Goal: Information Seeking & Learning: Learn about a topic

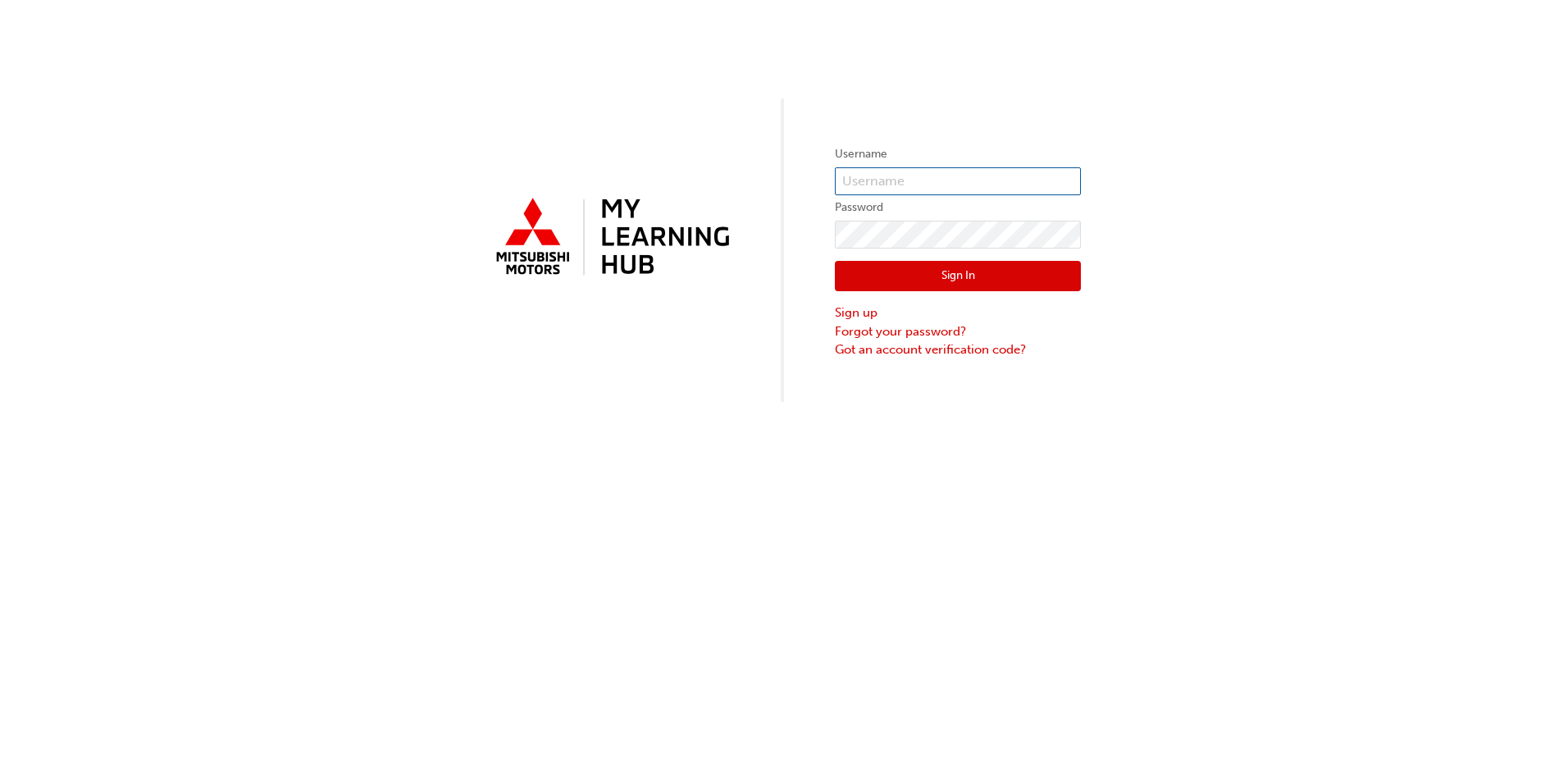
type input "0005820017"
click at [893, 273] on button "Sign In" at bounding box center [958, 276] width 246 height 31
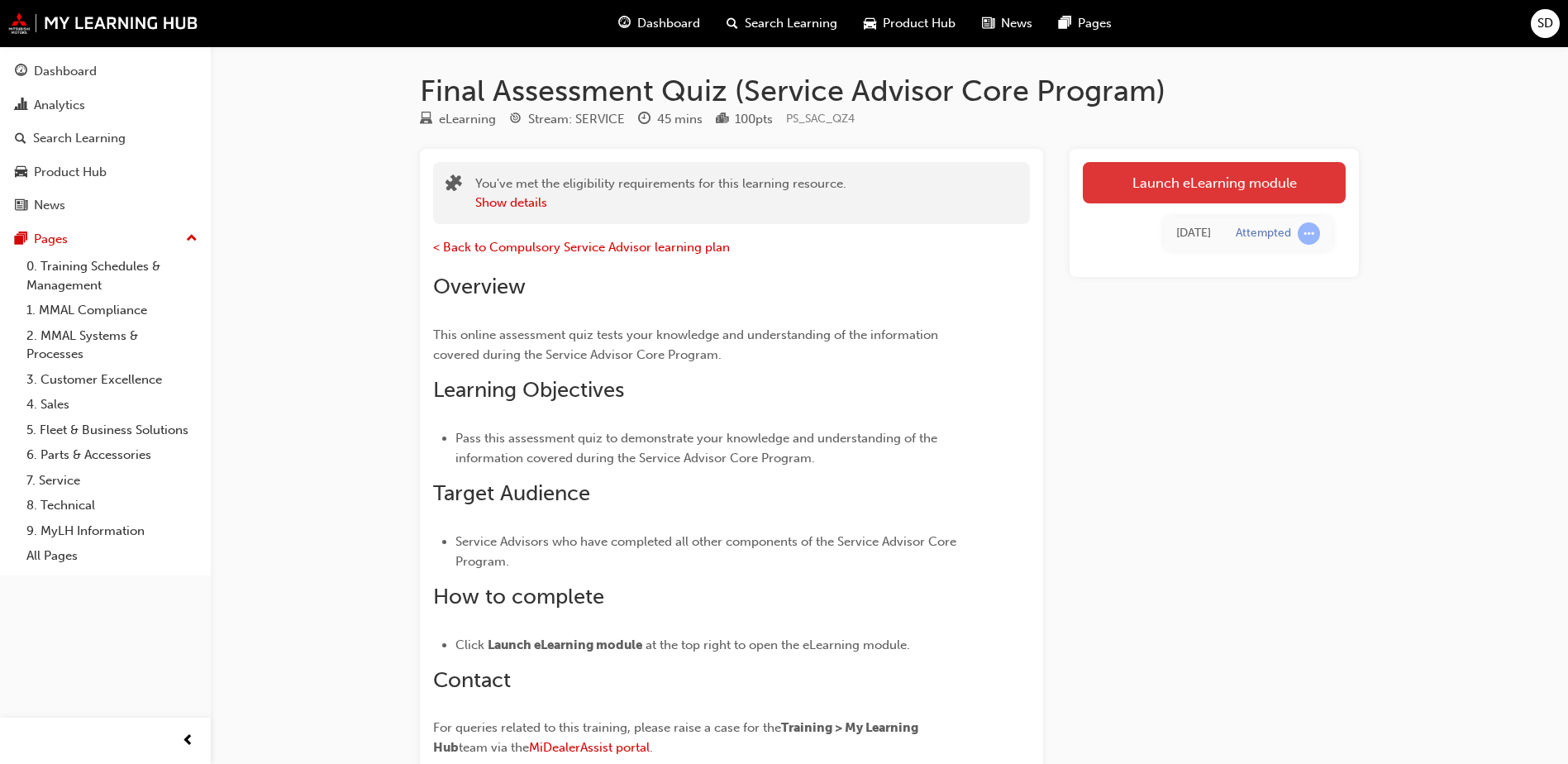
click at [1166, 185] on link "Launch eLearning module" at bounding box center [1215, 182] width 263 height 41
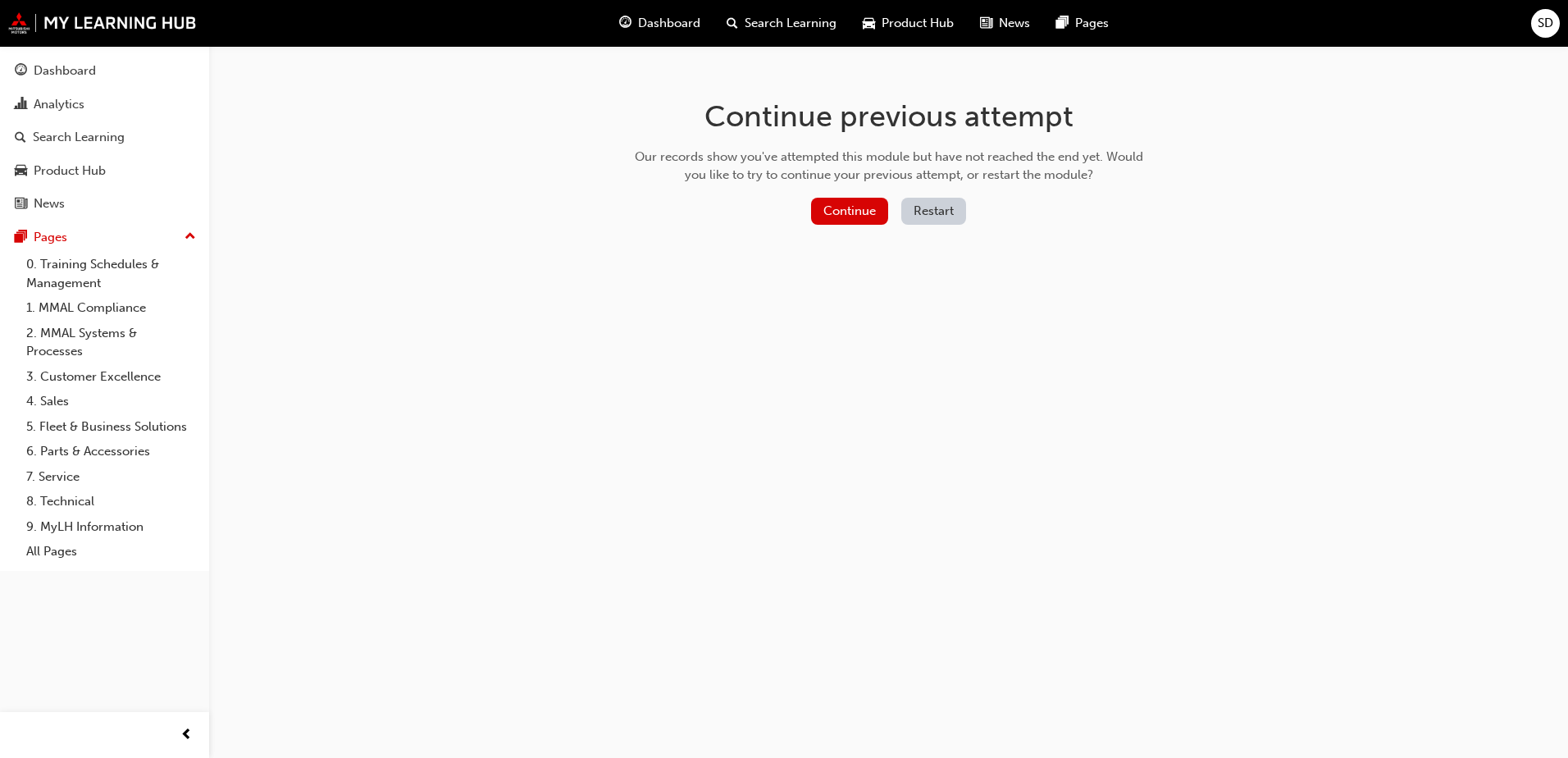
click at [922, 206] on button "Restart" at bounding box center [933, 211] width 64 height 27
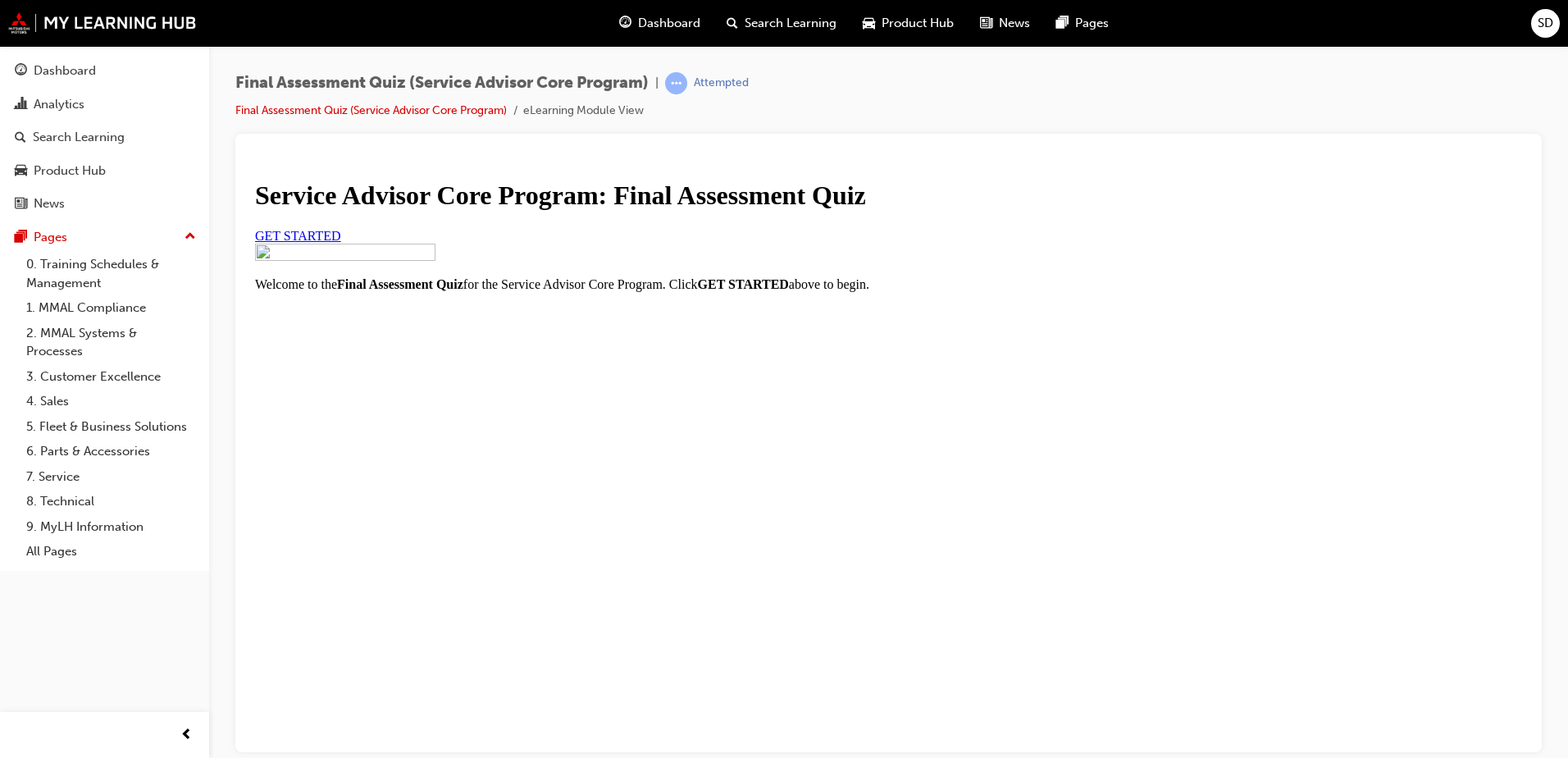
scroll to position [66, 0]
click at [341, 241] on link "GET STARTED" at bounding box center [298, 235] width 86 height 14
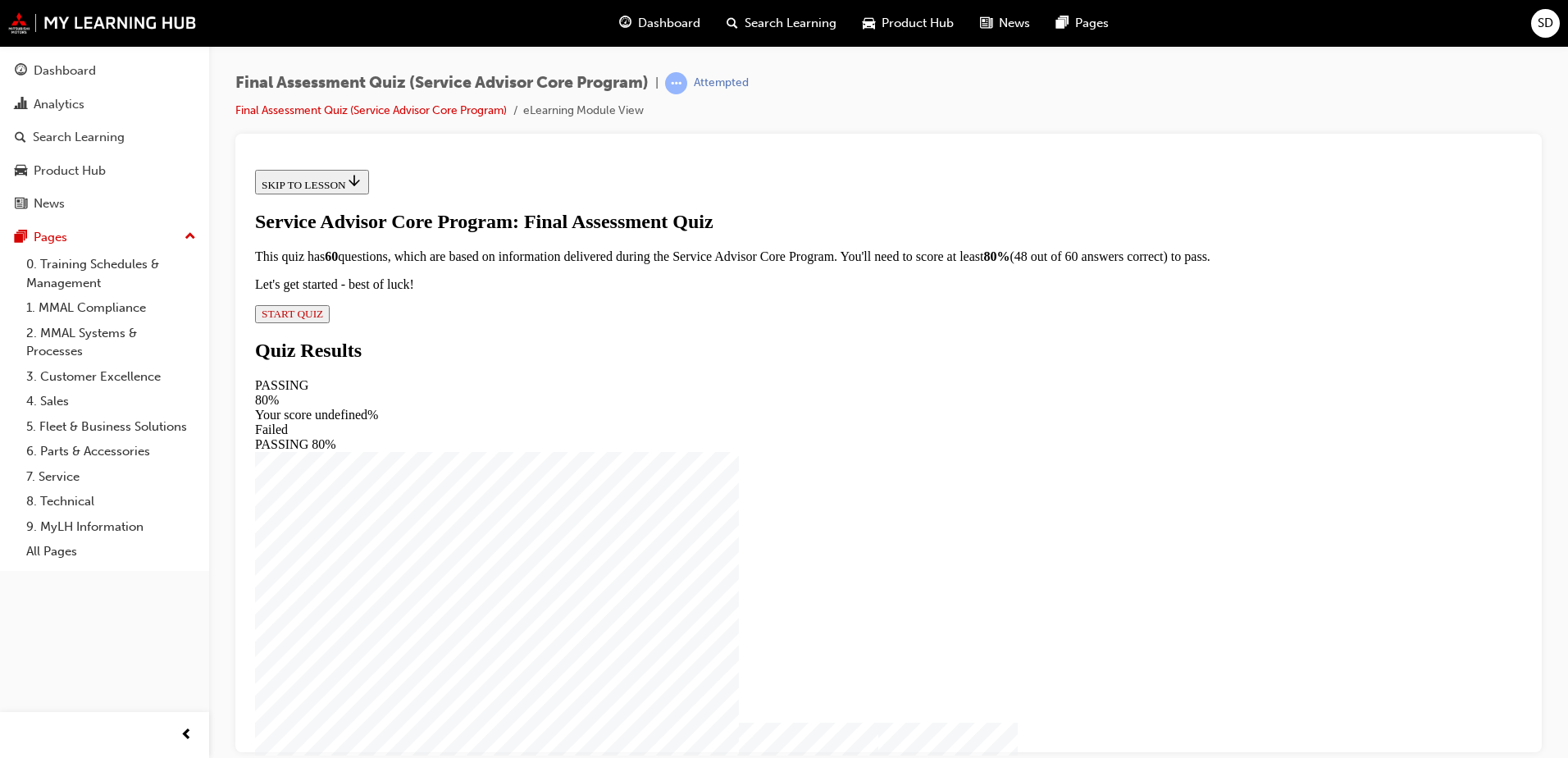
scroll to position [11, 0]
click at [323, 319] on span "START QUIZ" at bounding box center [292, 313] width 61 height 12
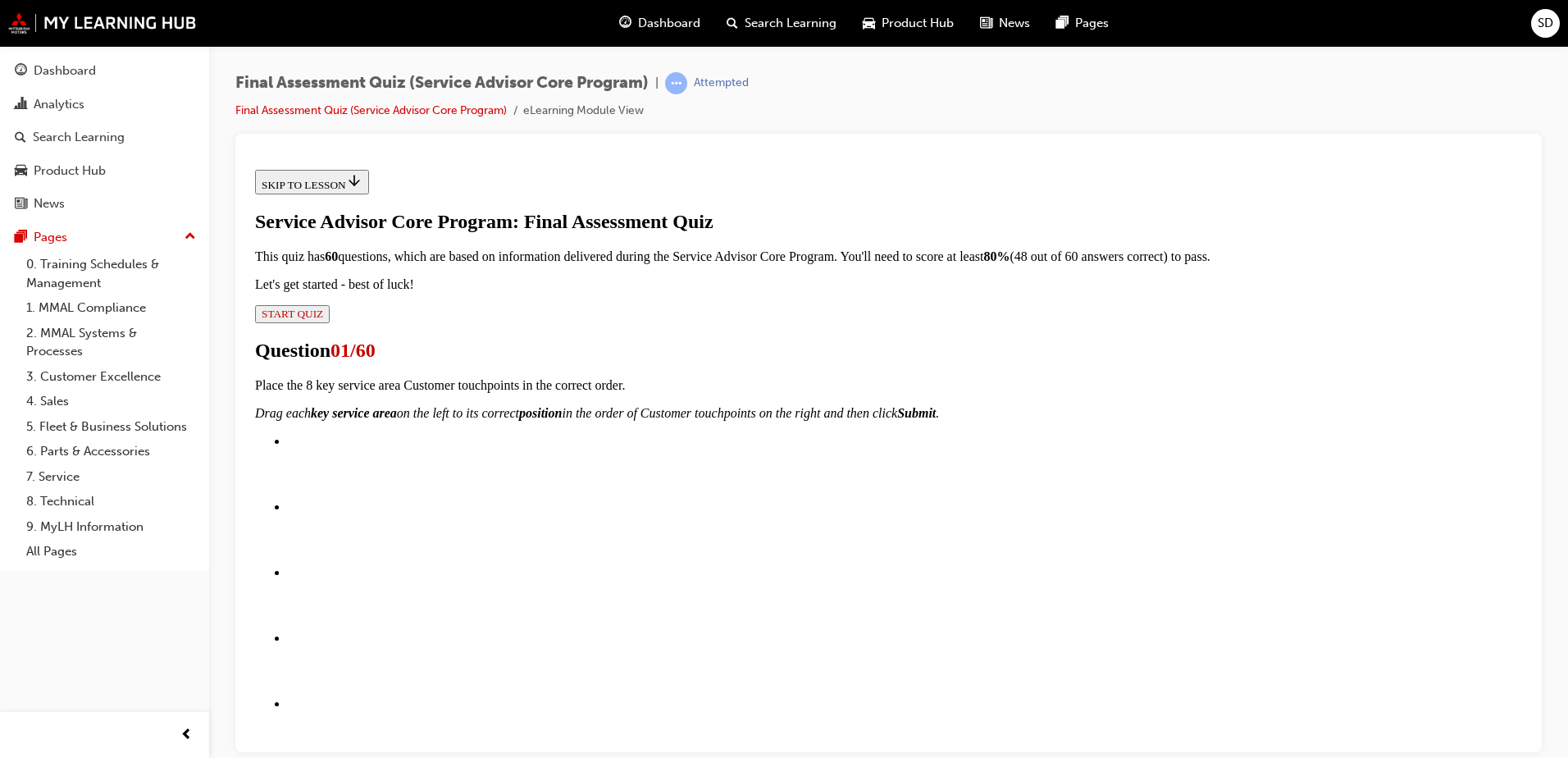
scroll to position [287, 0]
drag, startPoint x: 720, startPoint y: 491, endPoint x: 997, endPoint y: 321, distance: 325.0
drag, startPoint x: 759, startPoint y: 493, endPoint x: 1038, endPoint y: 314, distance: 331.5
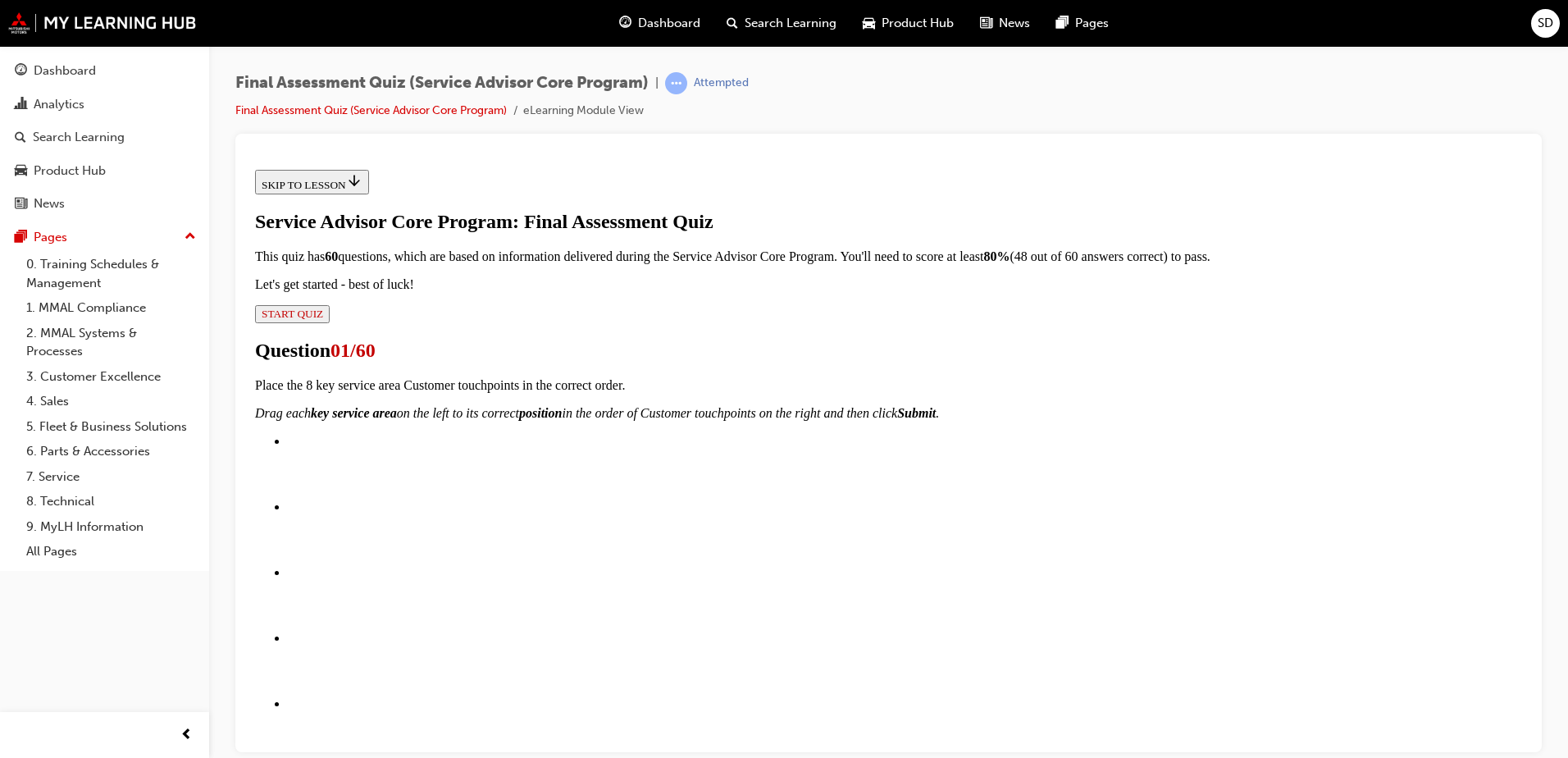
drag, startPoint x: 726, startPoint y: 237, endPoint x: 968, endPoint y: 242, distance: 242.1
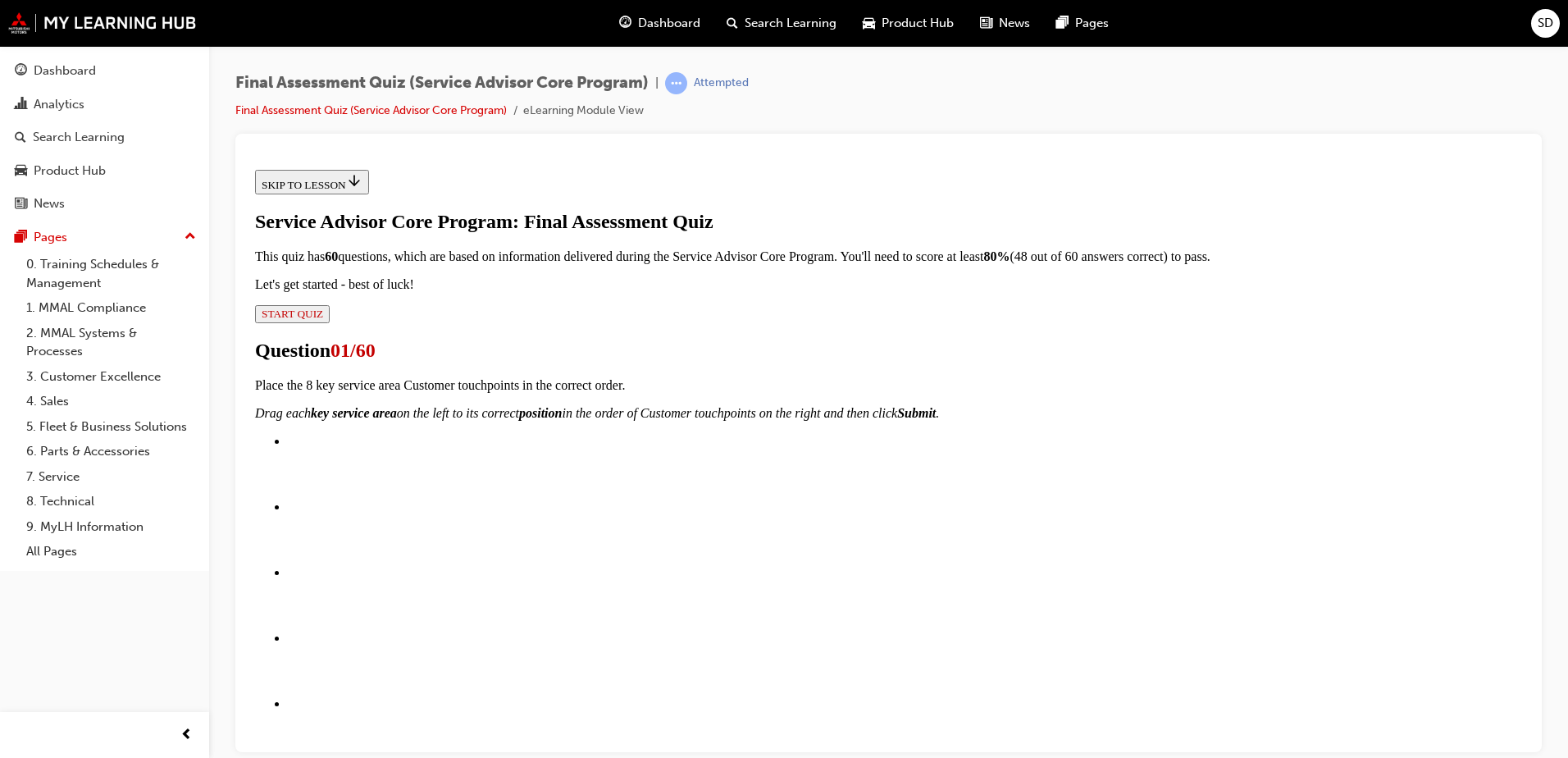
drag, startPoint x: 730, startPoint y: 408, endPoint x: 1021, endPoint y: 316, distance: 305.2
drag, startPoint x: 737, startPoint y: 499, endPoint x: 1007, endPoint y: 404, distance: 286.2
drag, startPoint x: 714, startPoint y: 584, endPoint x: 992, endPoint y: 480, distance: 296.8
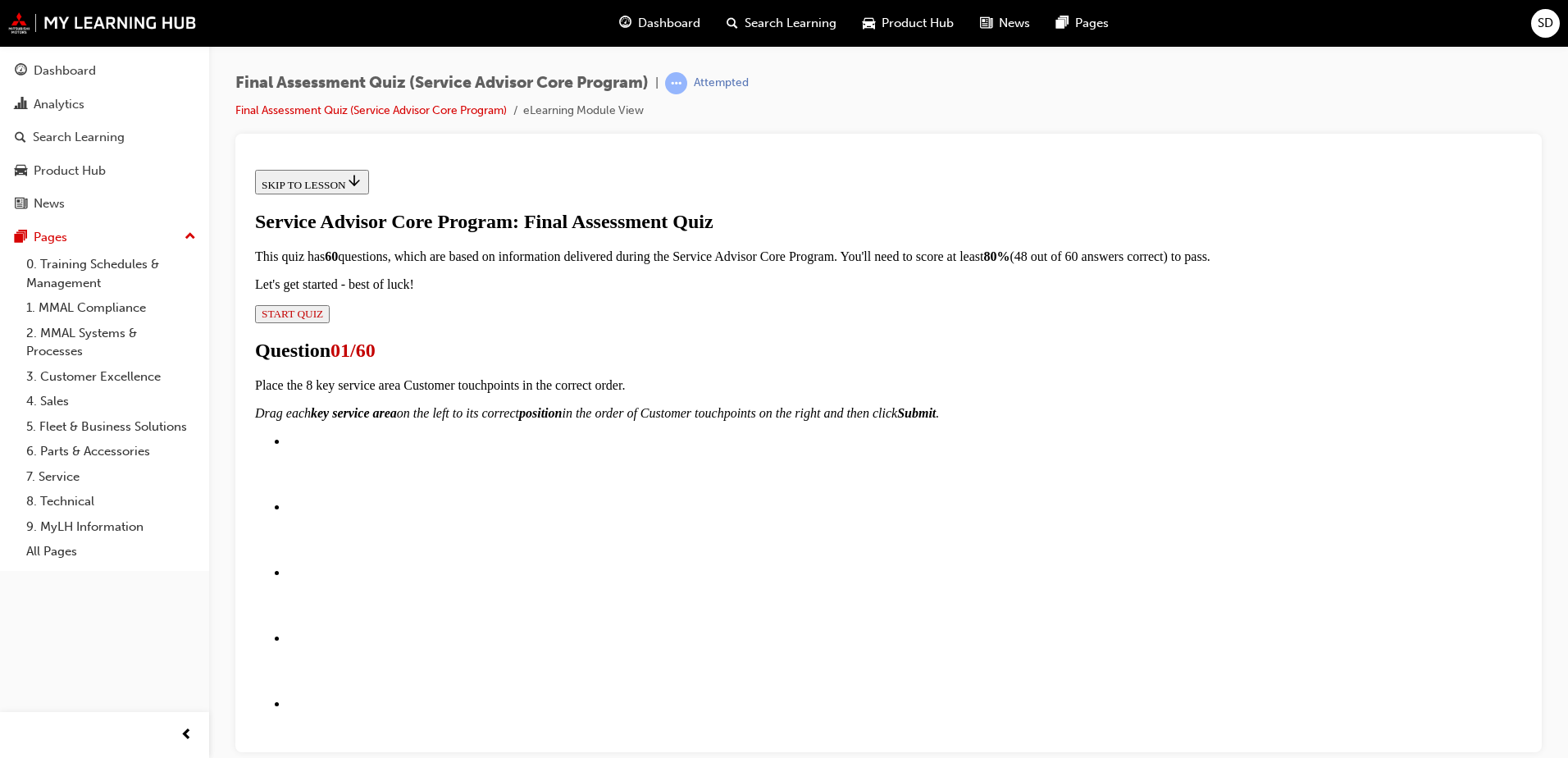
drag, startPoint x: 698, startPoint y: 564, endPoint x: 967, endPoint y: 561, distance: 269.0
drag, startPoint x: 748, startPoint y: 654, endPoint x: 1037, endPoint y: 659, distance: 289.0
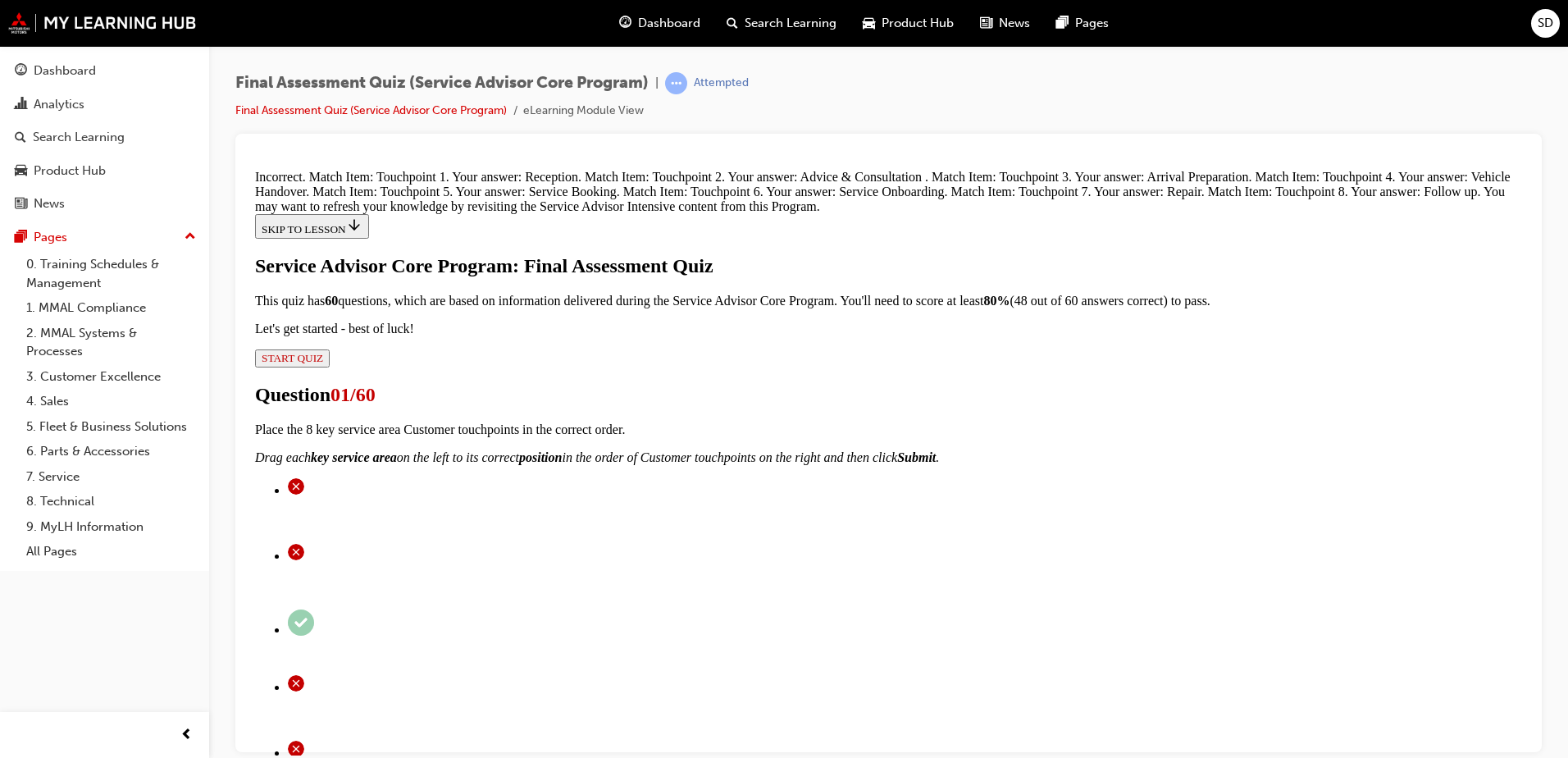
scroll to position [356, 0]
drag, startPoint x: 743, startPoint y: 489, endPoint x: 968, endPoint y: 291, distance: 299.7
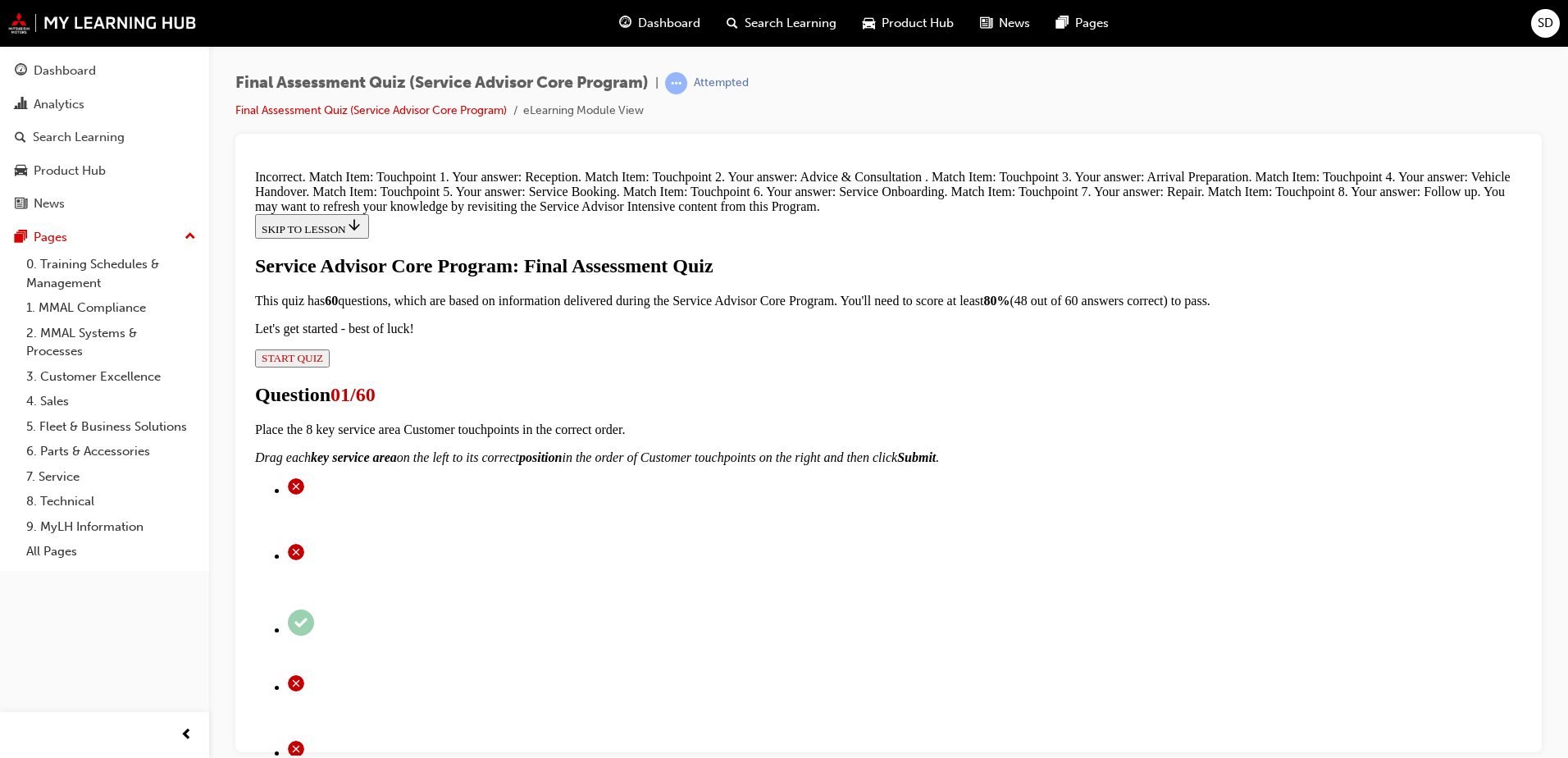
scroll to position [0, 0]
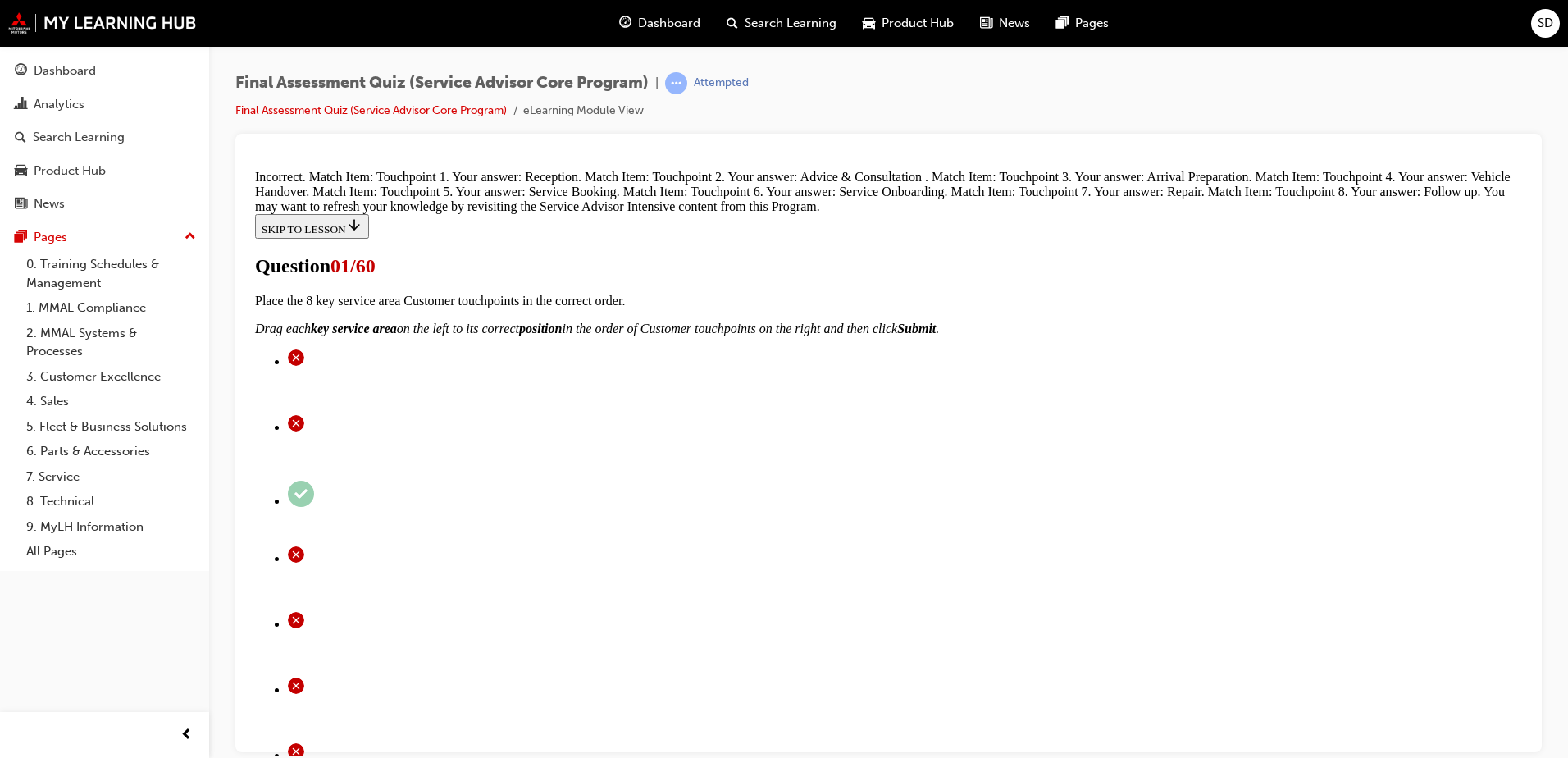
radio input "true"
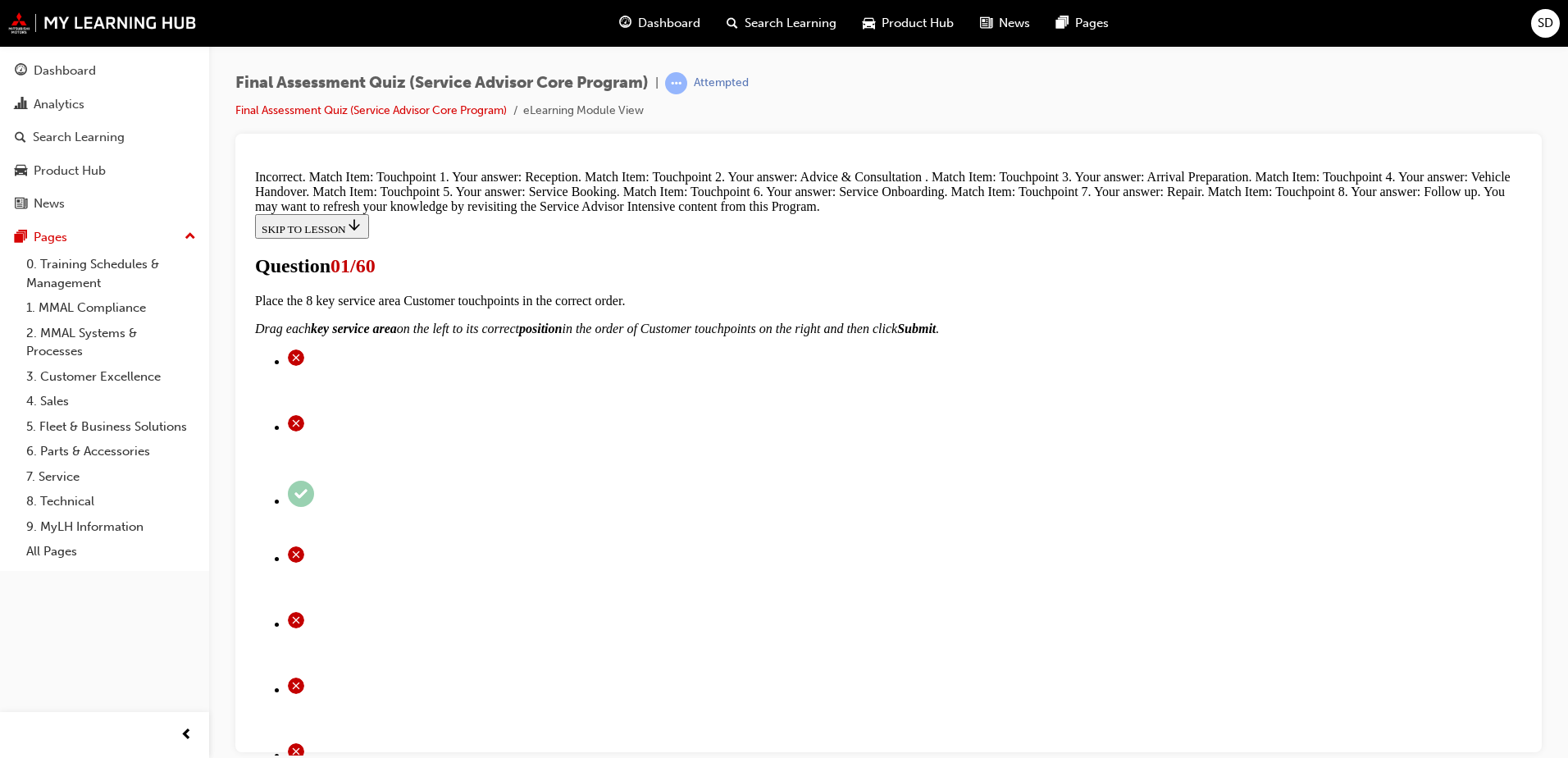
radio input "true"
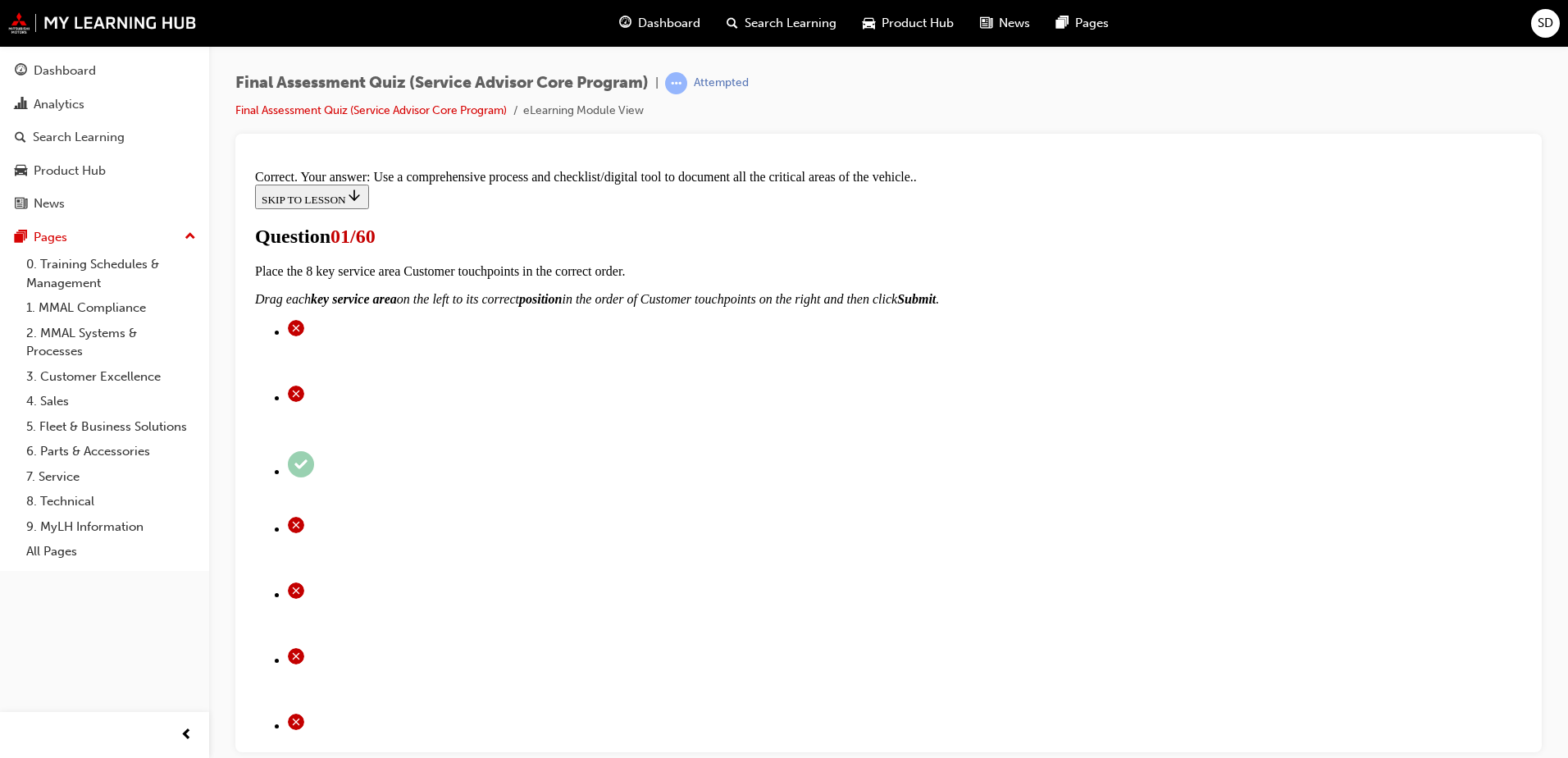
scroll to position [270, 0]
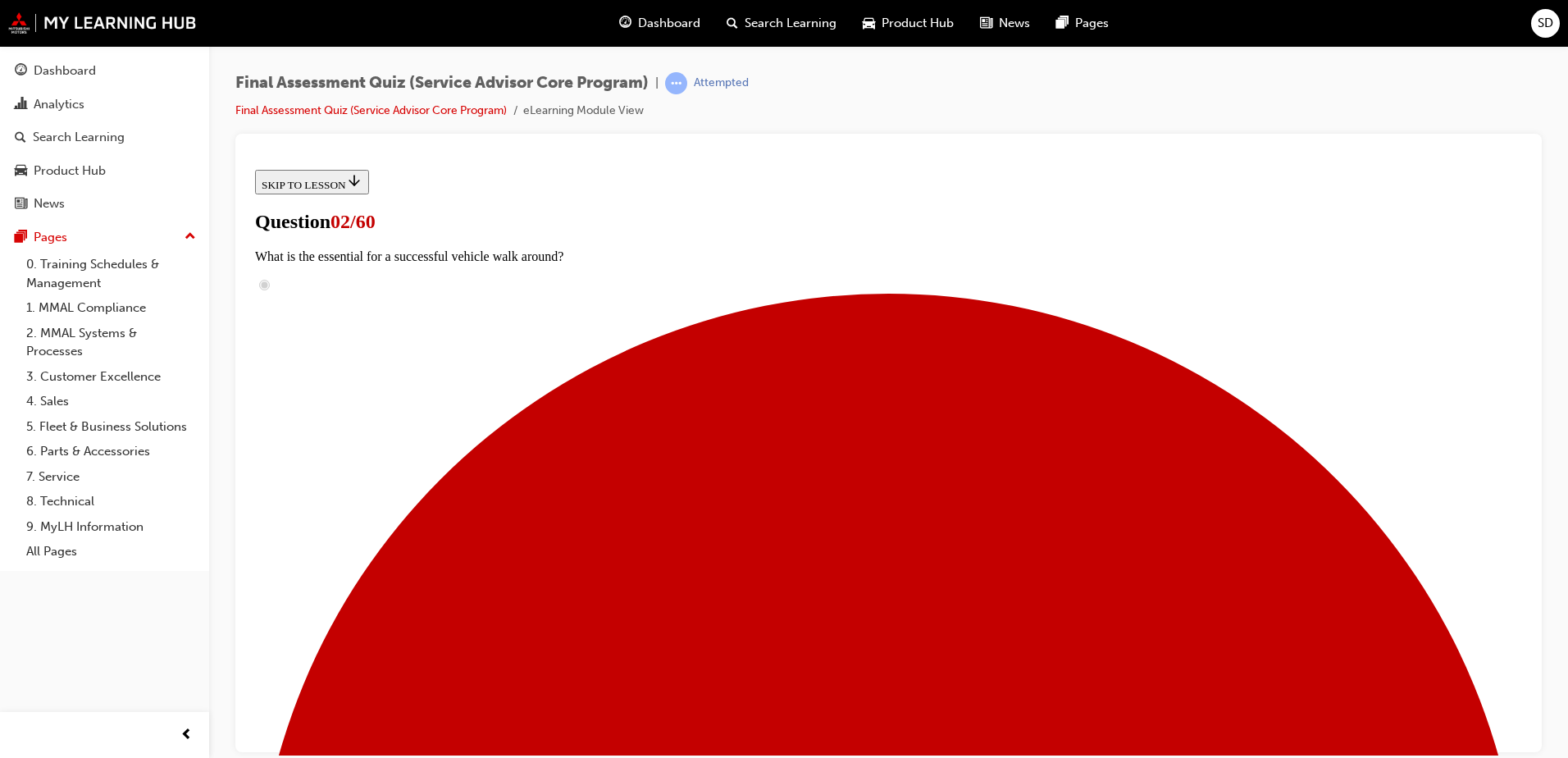
scroll to position [82, 0]
checkbox input "true"
